Goal: Learn about a topic: Learn about a topic

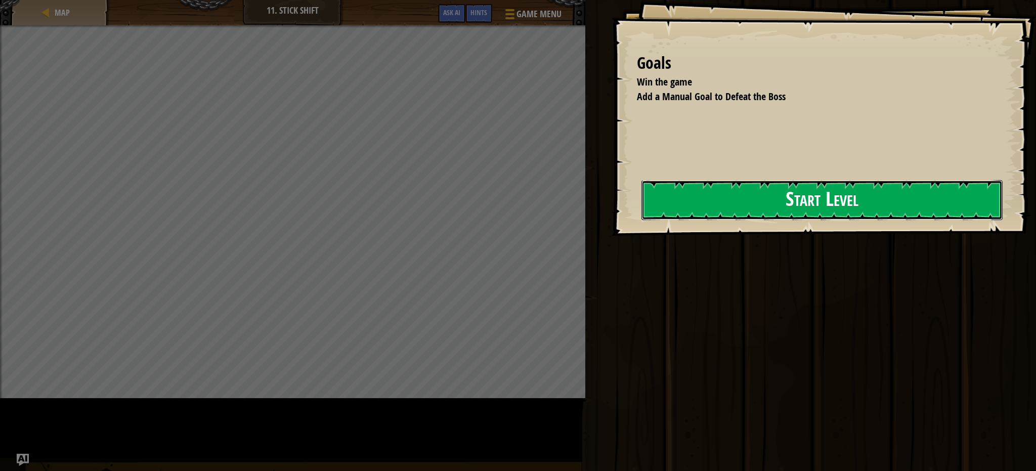
click at [641, 220] on button "Start Level" at bounding box center [821, 200] width 361 height 40
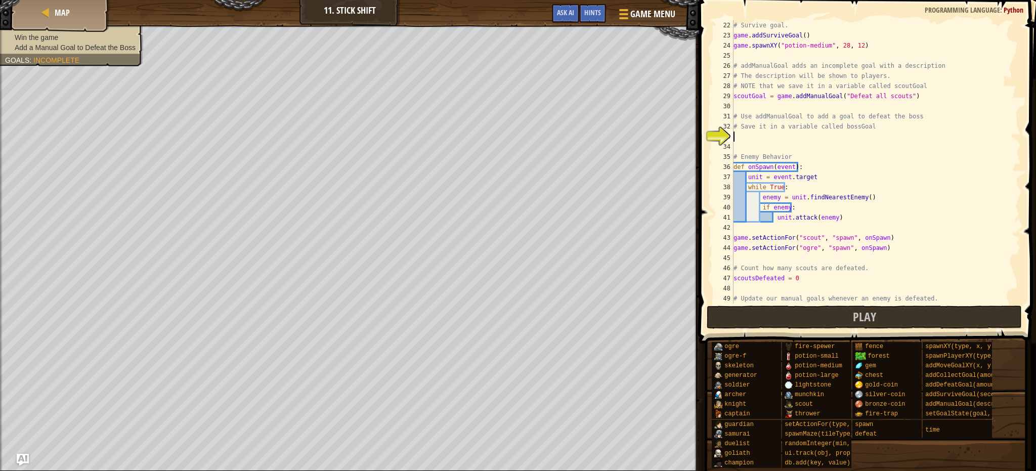
scroll to position [212, 0]
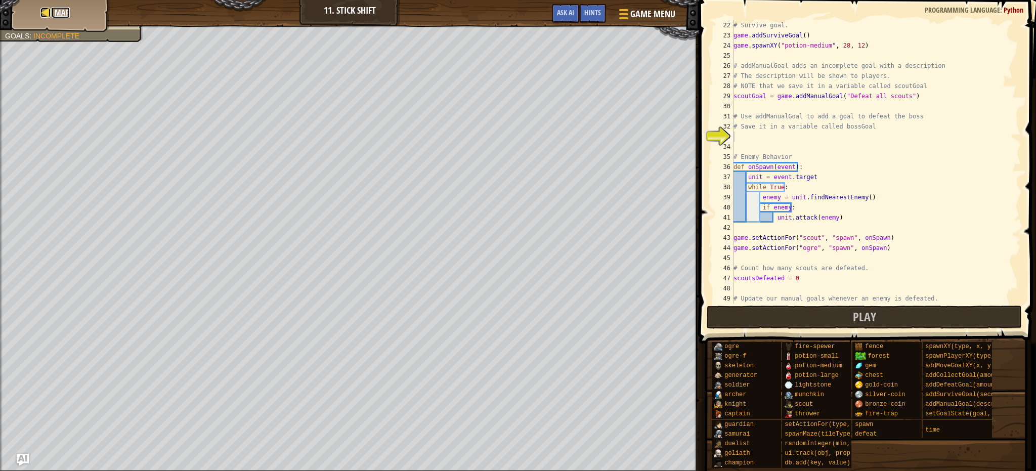
click at [68, 10] on span "Map" at bounding box center [62, 12] width 15 height 11
